Goal: Transaction & Acquisition: Purchase product/service

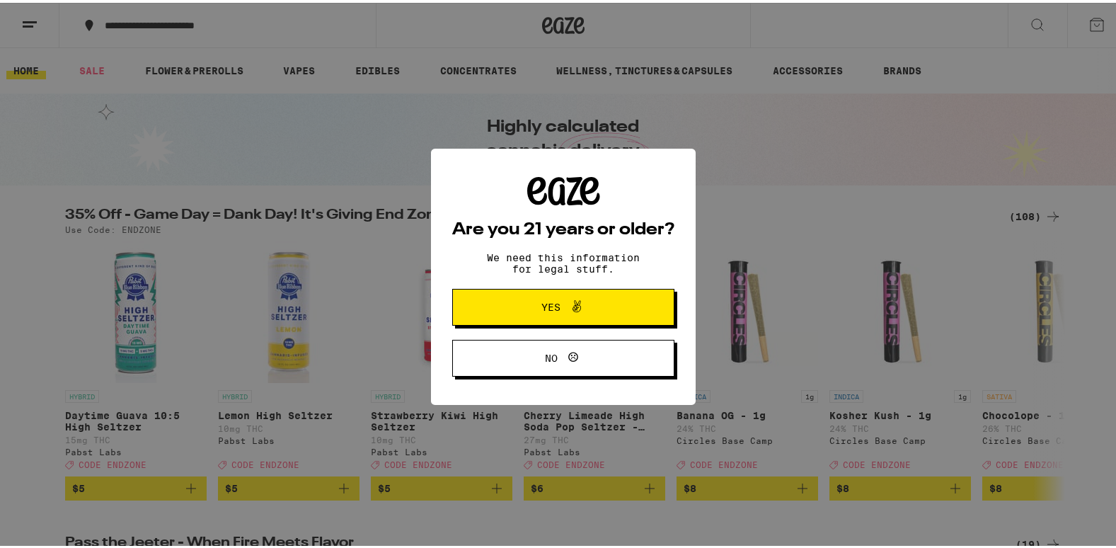
click at [481, 309] on button "Yes" at bounding box center [563, 304] width 222 height 37
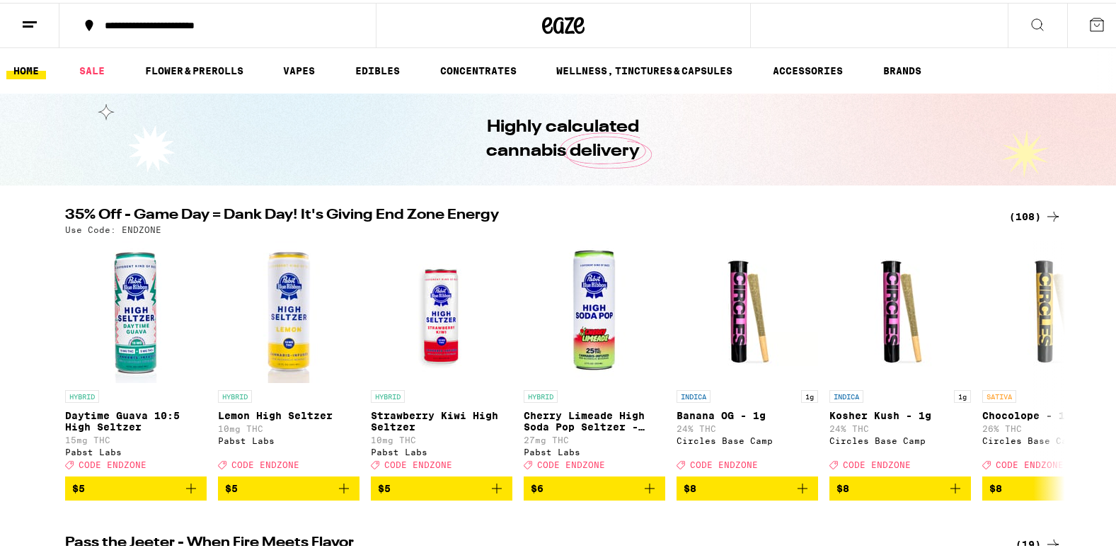
click at [1027, 207] on div "(108)" at bounding box center [1035, 213] width 52 height 17
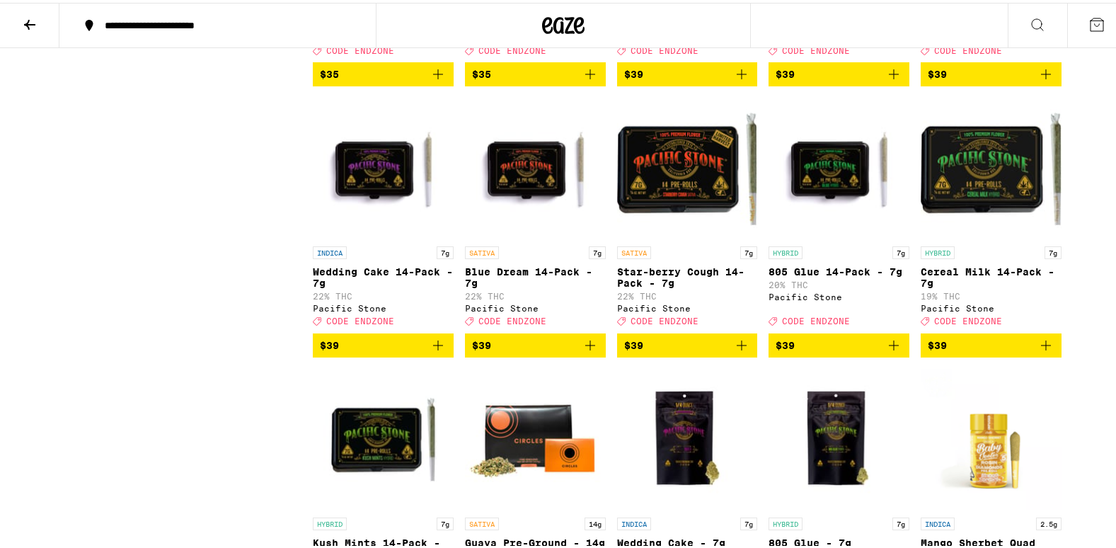
scroll to position [4387, 0]
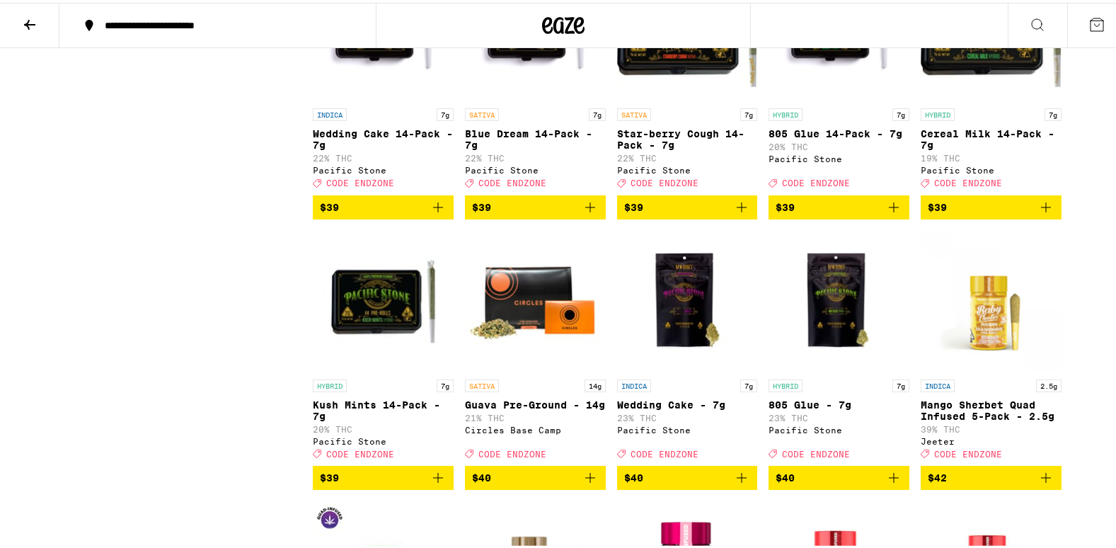
scroll to position [4573, 0]
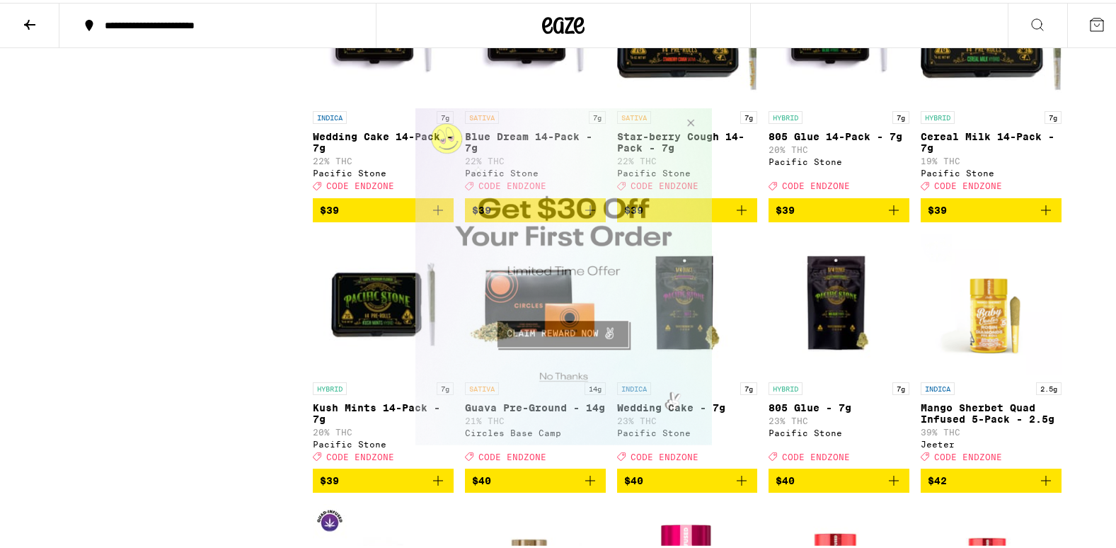
click at [689, 122] on button "Close Modal" at bounding box center [688, 125] width 38 height 34
